Goal: Information Seeking & Learning: Learn about a topic

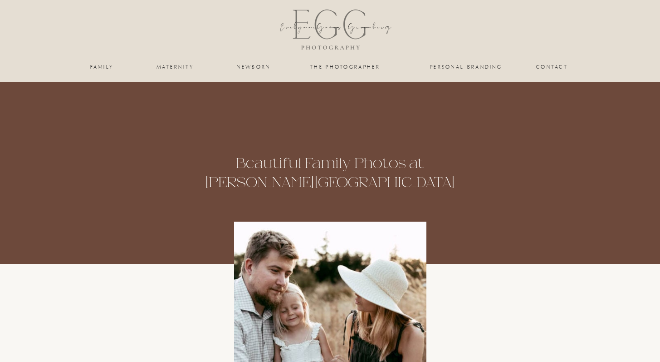
click at [104, 69] on nav "family" at bounding box center [102, 66] width 37 height 5
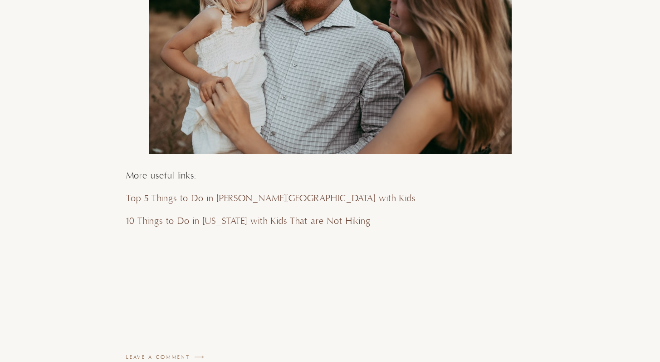
scroll to position [2997, 0]
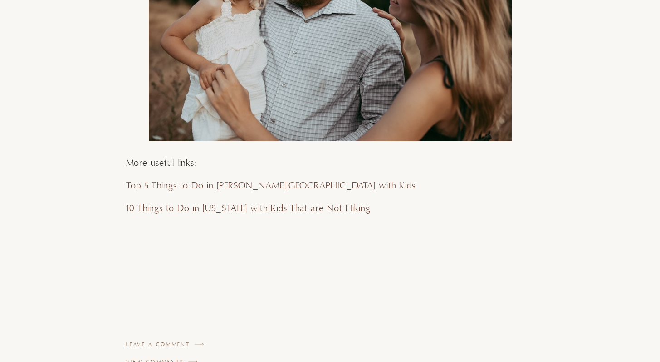
click at [232, 178] on p "Top 5 Things to Do in [PERSON_NAME][GEOGRAPHIC_DATA] with Kids" at bounding box center [330, 185] width 408 height 15
click at [232, 180] on link "Top 5 Things to Do in [PERSON_NAME][GEOGRAPHIC_DATA] with Kids" at bounding box center [270, 185] width 289 height 11
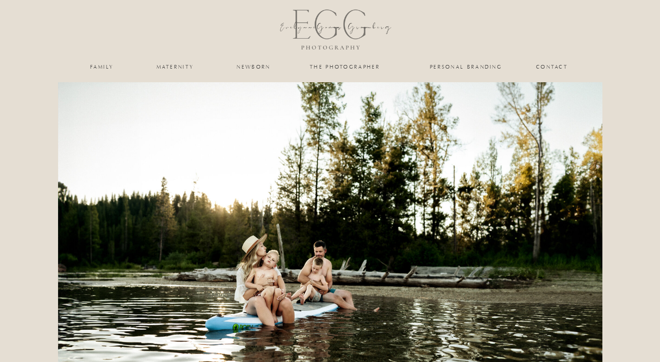
click at [107, 68] on nav "family" at bounding box center [102, 66] width 37 height 5
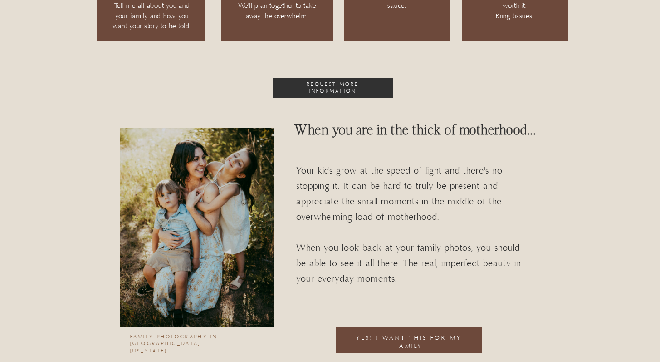
scroll to position [1206, 0]
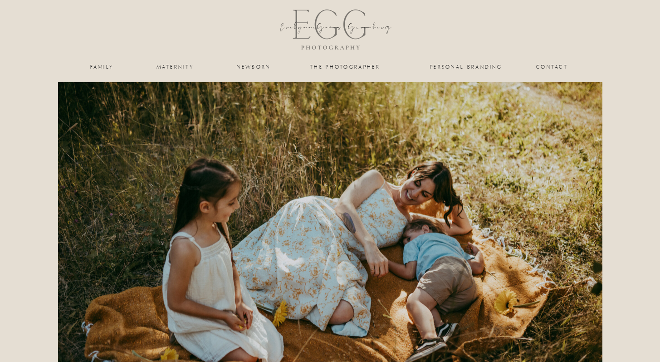
click at [113, 68] on nav "family" at bounding box center [102, 66] width 37 height 5
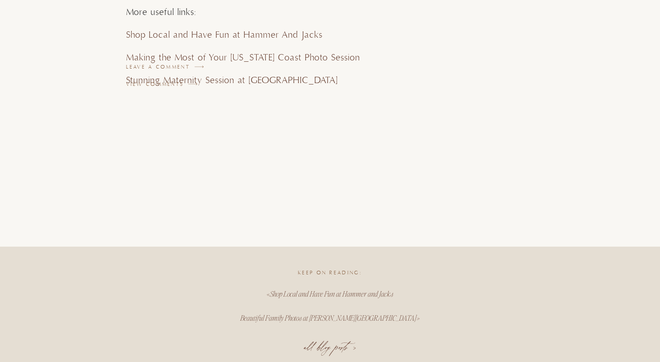
scroll to position [3169, 0]
